Goal: Task Accomplishment & Management: Manage account settings

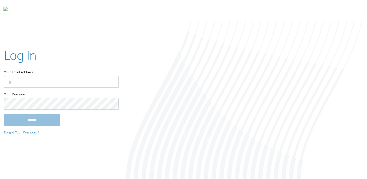
type input "**********"
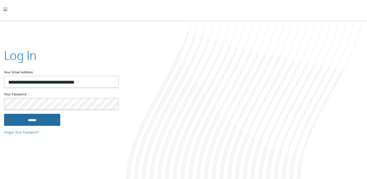
click at [46, 123] on input "******" at bounding box center [32, 120] width 56 height 12
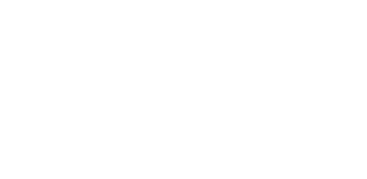
type input "**********"
